Goal: Transaction & Acquisition: Purchase product/service

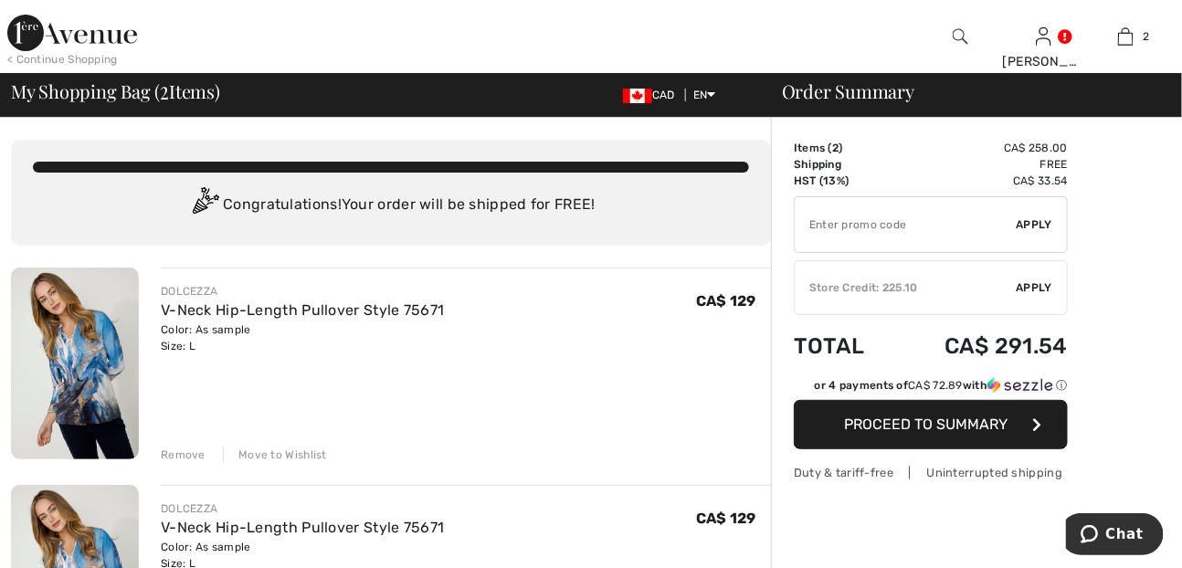
click at [920, 421] on span "Proceed to Summary" at bounding box center [926, 423] width 163 height 17
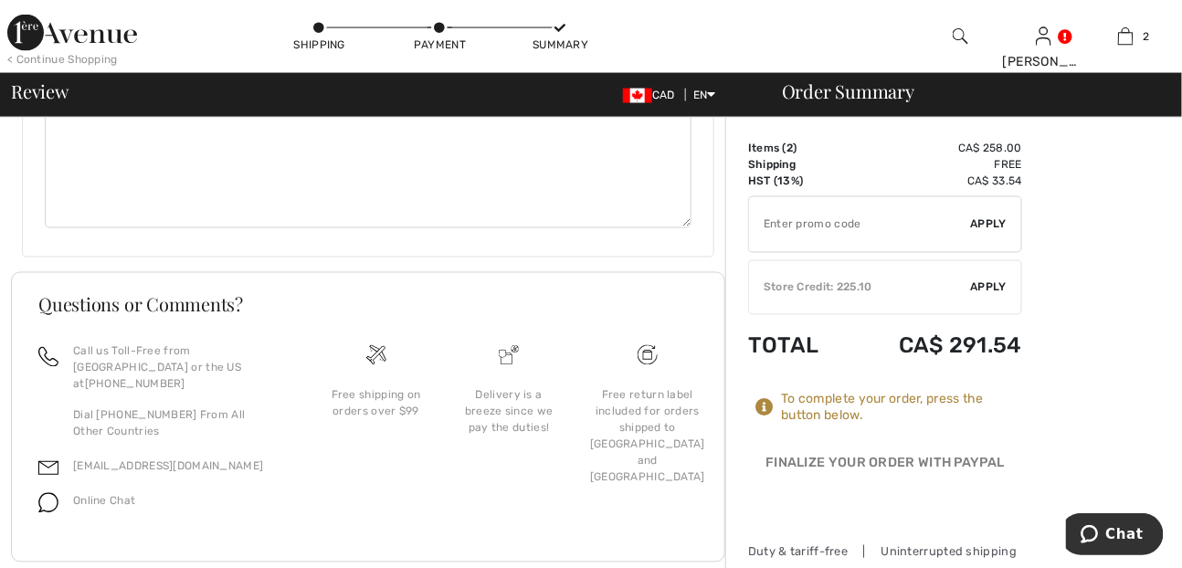
scroll to position [366, 0]
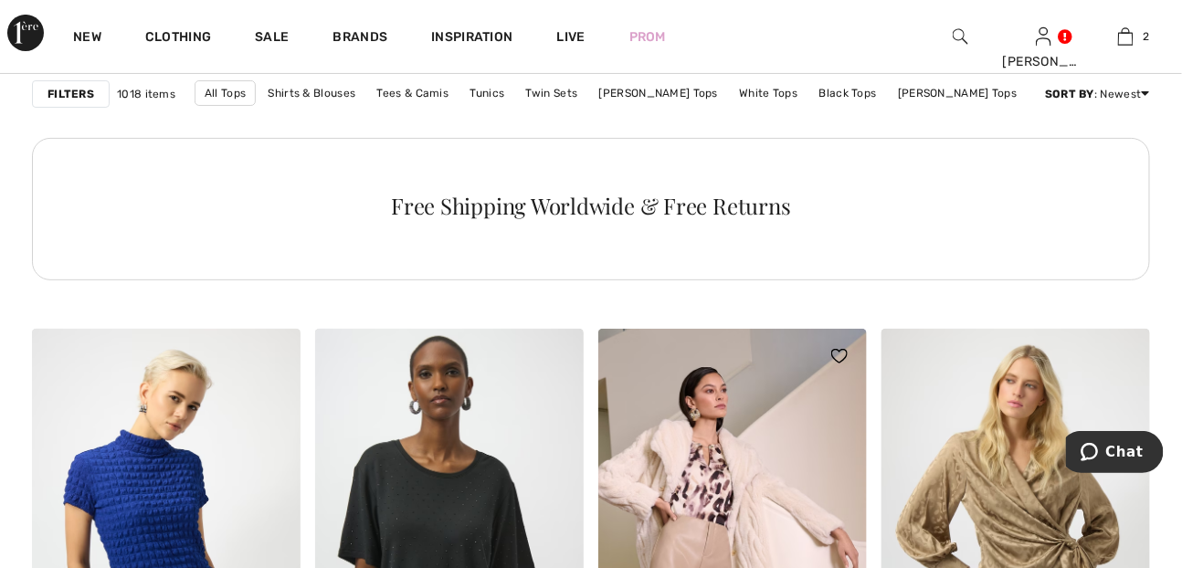
scroll to position [1917, 0]
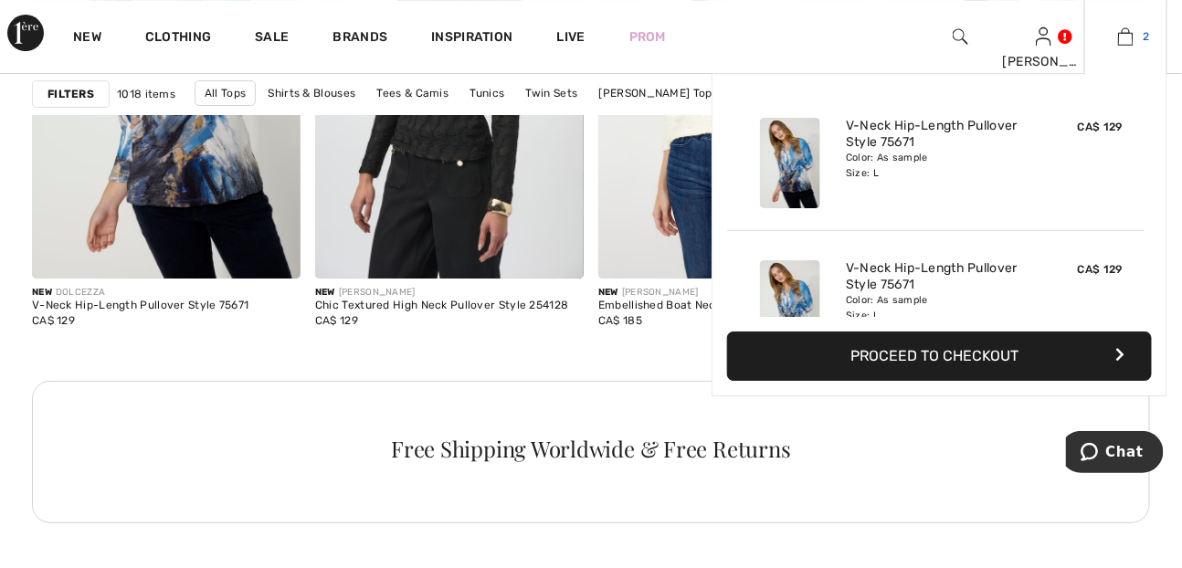
click at [1125, 37] on img at bounding box center [1126, 37] width 16 height 22
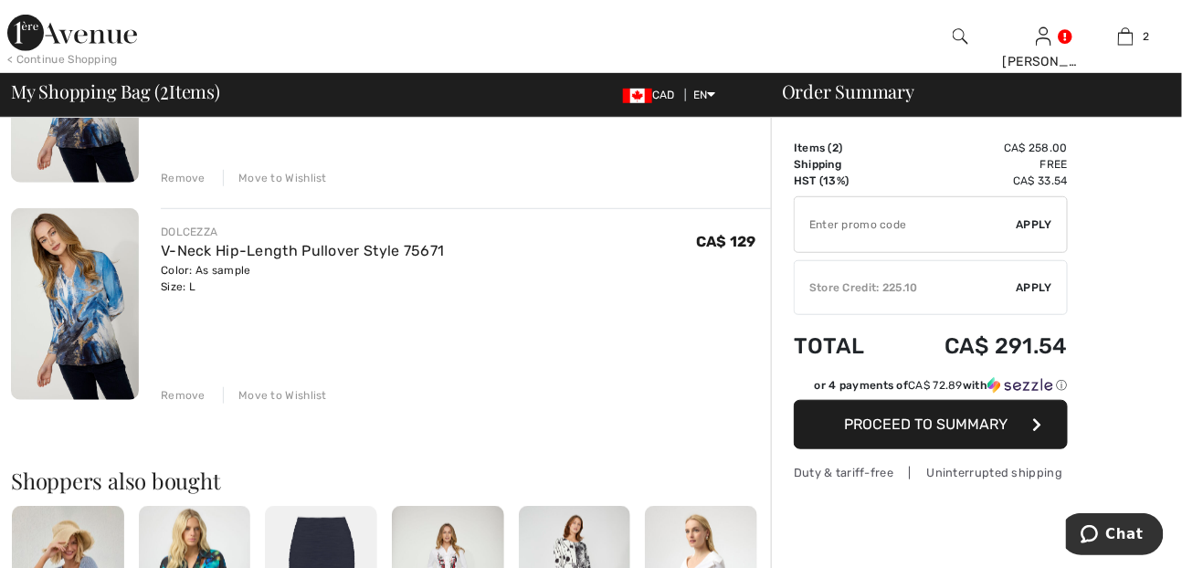
scroll to position [273, 0]
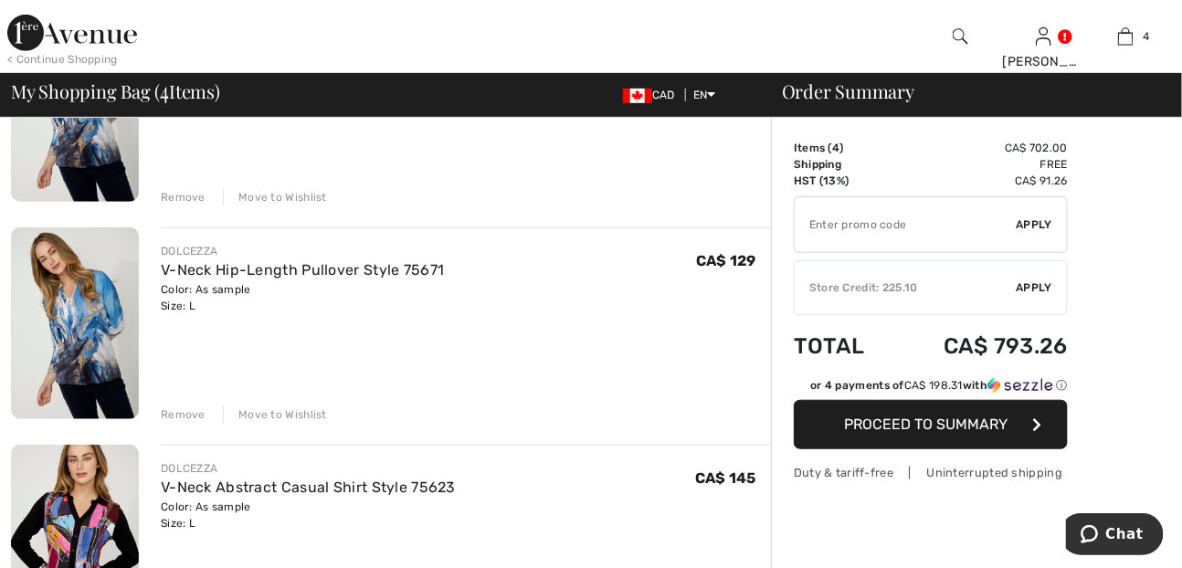
scroll to position [274, 0]
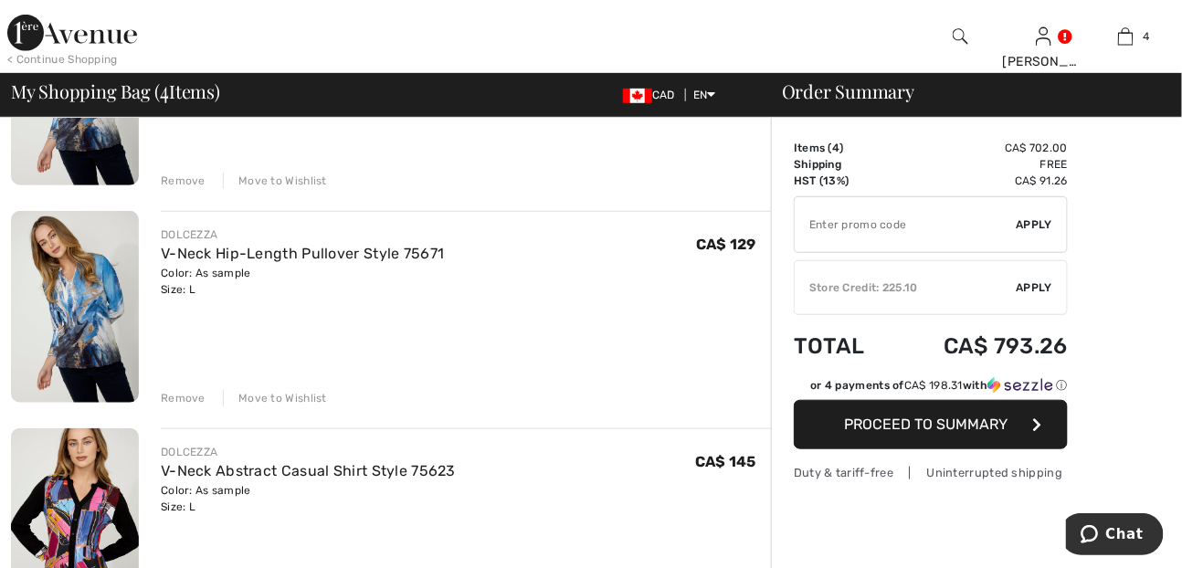
click at [174, 396] on div "Remove" at bounding box center [183, 398] width 45 height 16
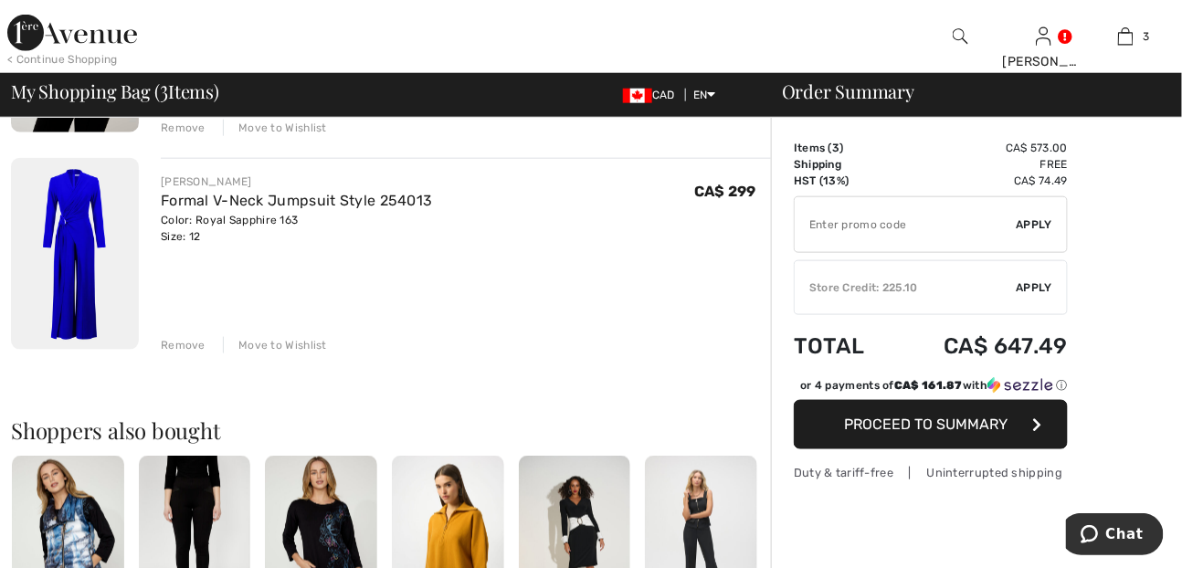
scroll to position [457, 0]
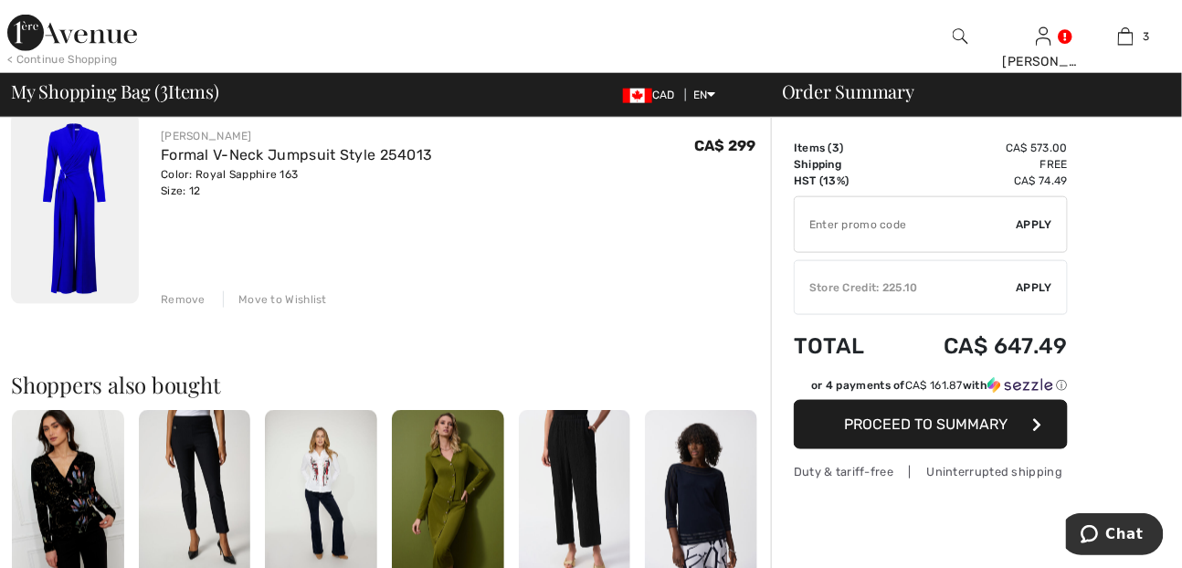
scroll to position [639, 0]
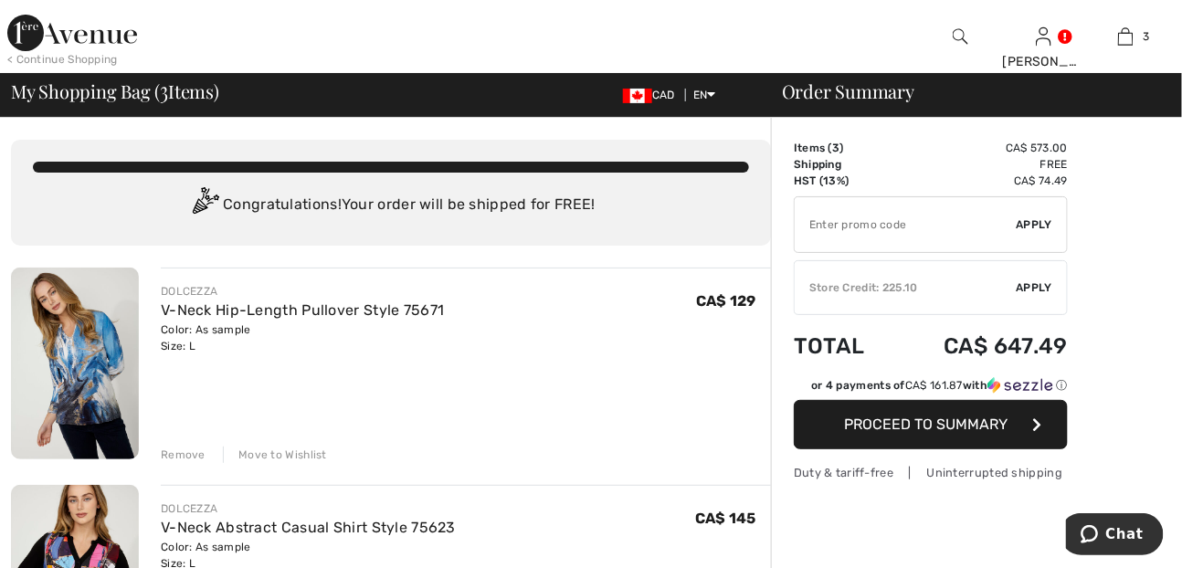
click at [945, 415] on span "Proceed to Summary" at bounding box center [926, 423] width 163 height 17
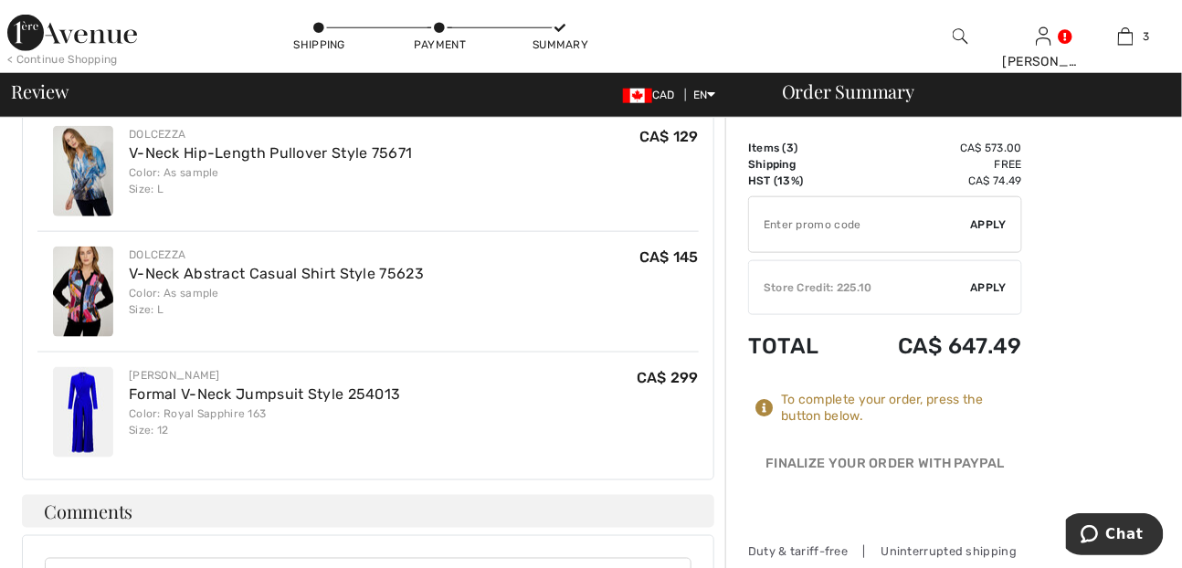
scroll to position [639, 0]
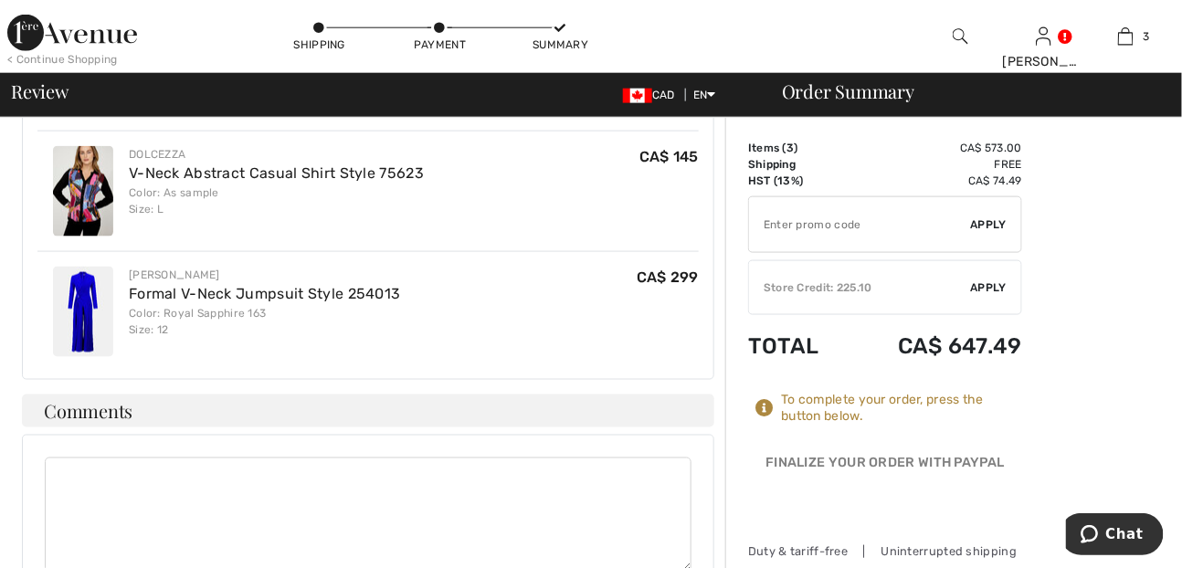
click at [854, 283] on div "Store Credit: 225.10" at bounding box center [860, 287] width 222 height 16
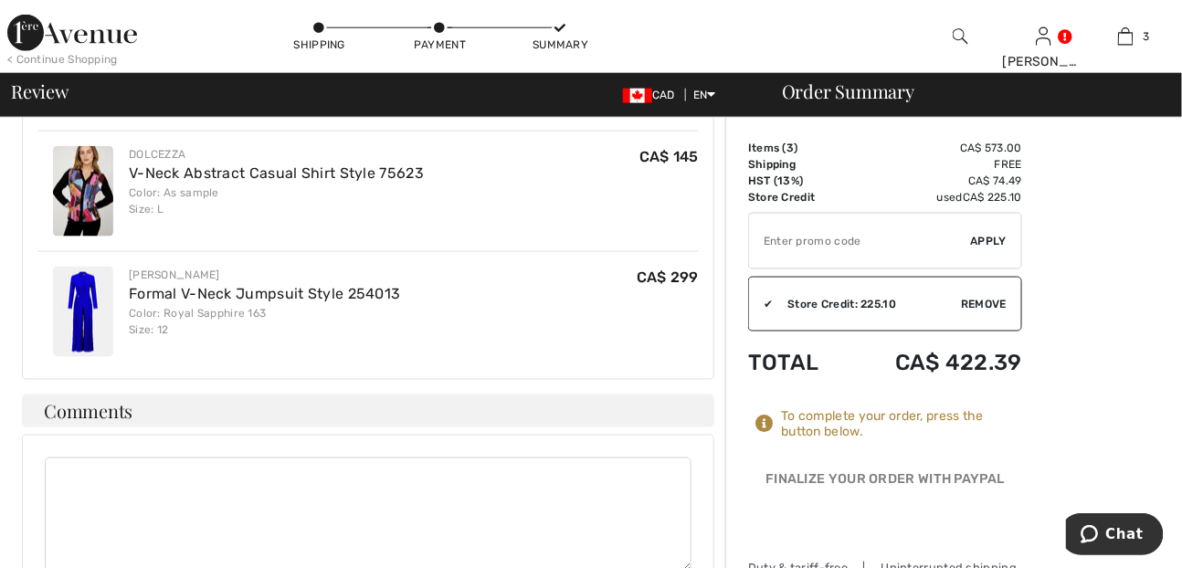
click at [788, 243] on input "TEXT" at bounding box center [860, 241] width 222 height 55
click at [986, 238] on span "Apply" at bounding box center [989, 241] width 37 height 16
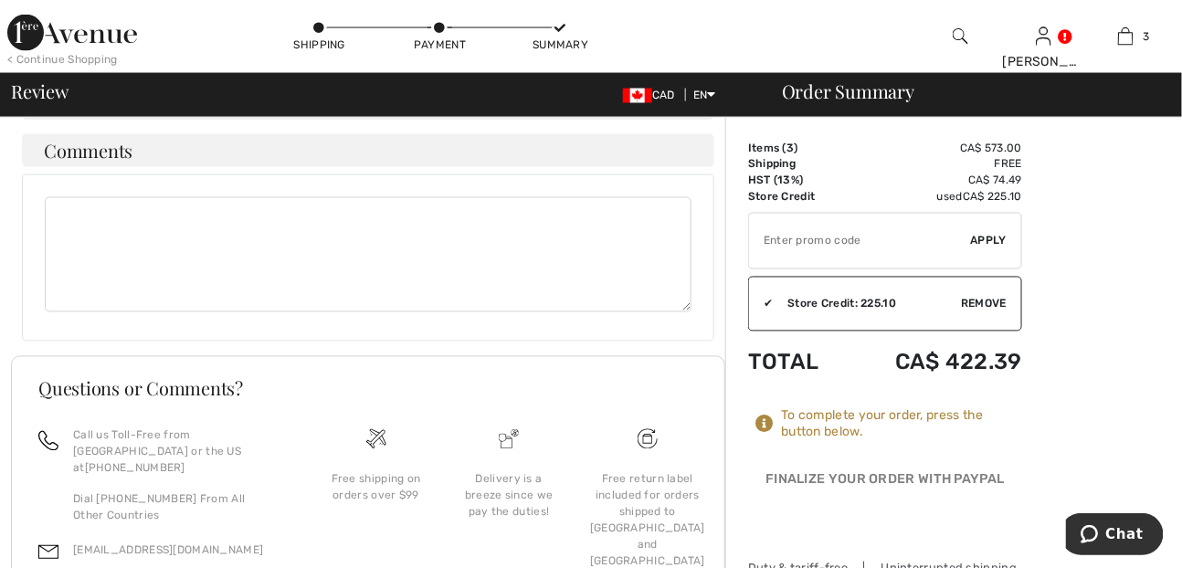
scroll to position [913, 0]
